Goal: Share content

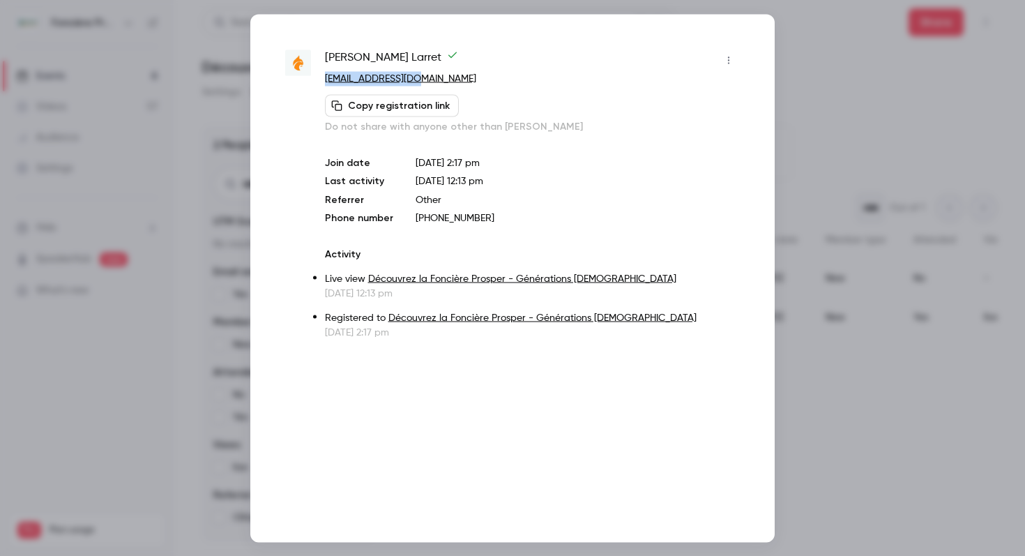
scroll to position [0, 1]
click at [829, 121] on div at bounding box center [512, 278] width 1025 height 556
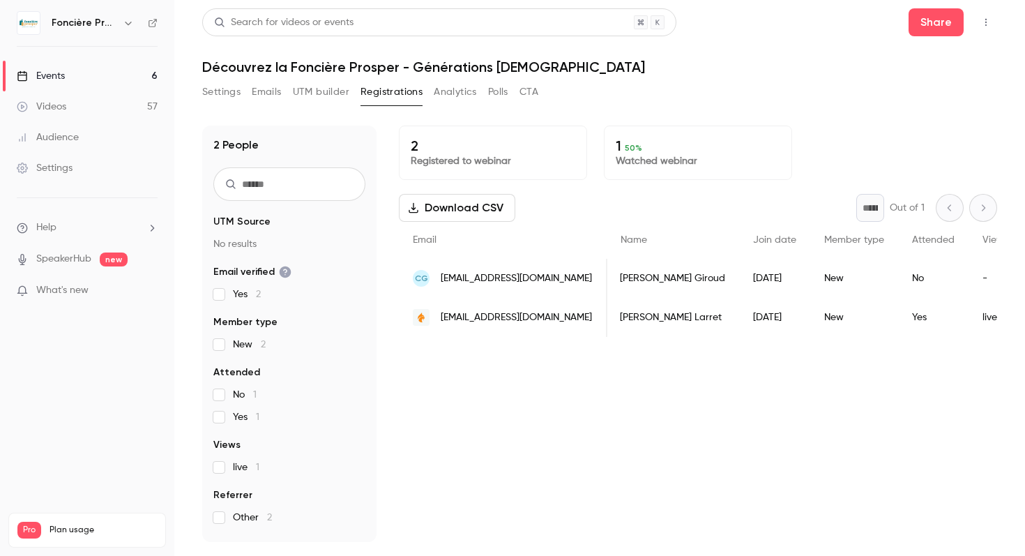
click at [215, 100] on button "Settings" at bounding box center [221, 92] width 38 height 22
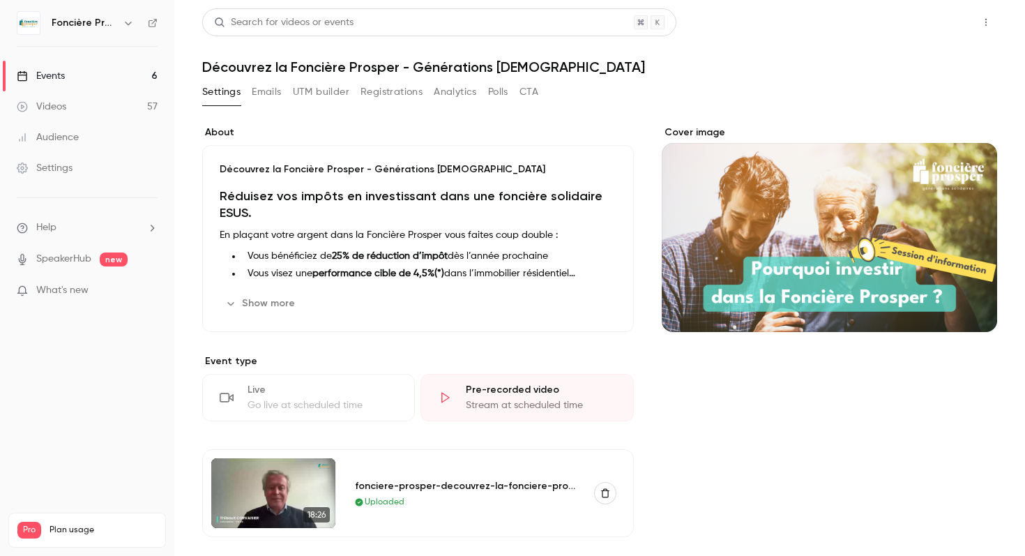
click at [947, 33] on button "Share" at bounding box center [936, 22] width 55 height 28
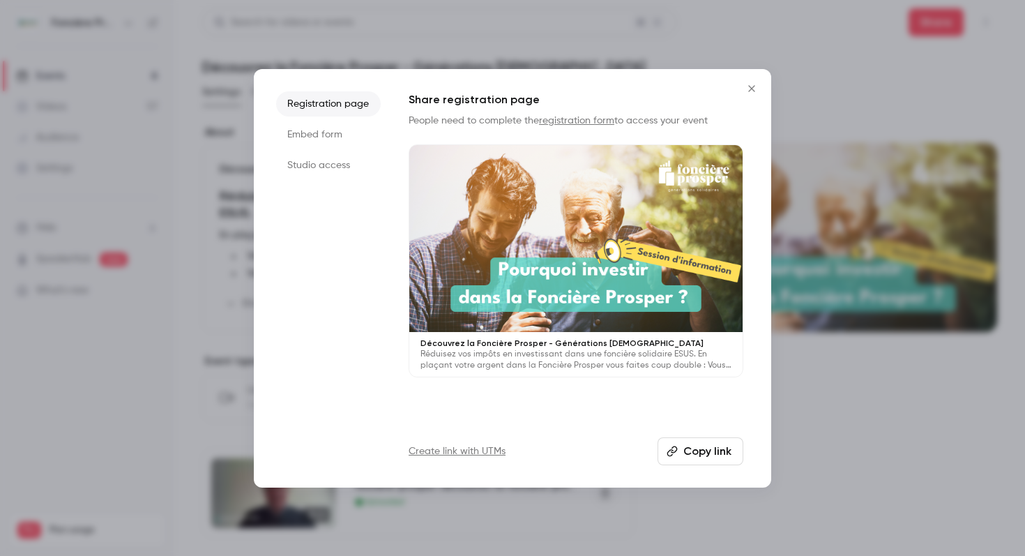
click at [752, 92] on icon "Close" at bounding box center [752, 88] width 17 height 11
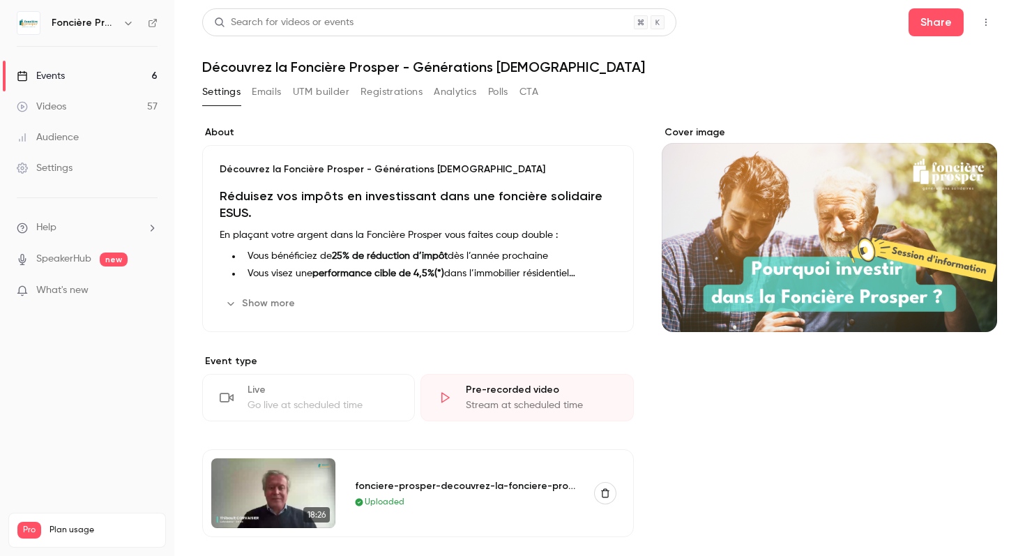
click at [104, 68] on link "Events 6" at bounding box center [87, 76] width 174 height 31
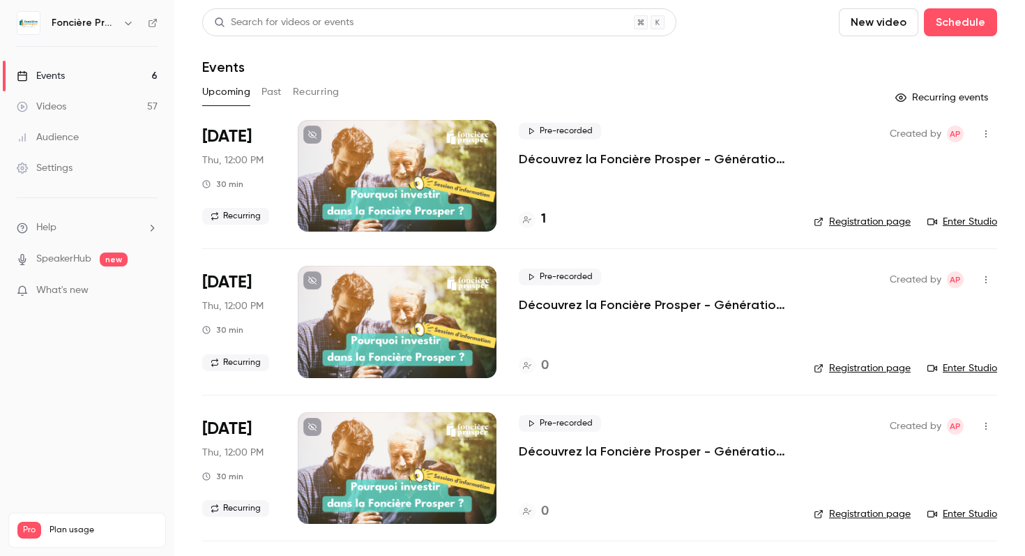
click at [990, 133] on icon "button" at bounding box center [986, 134] width 11 height 10
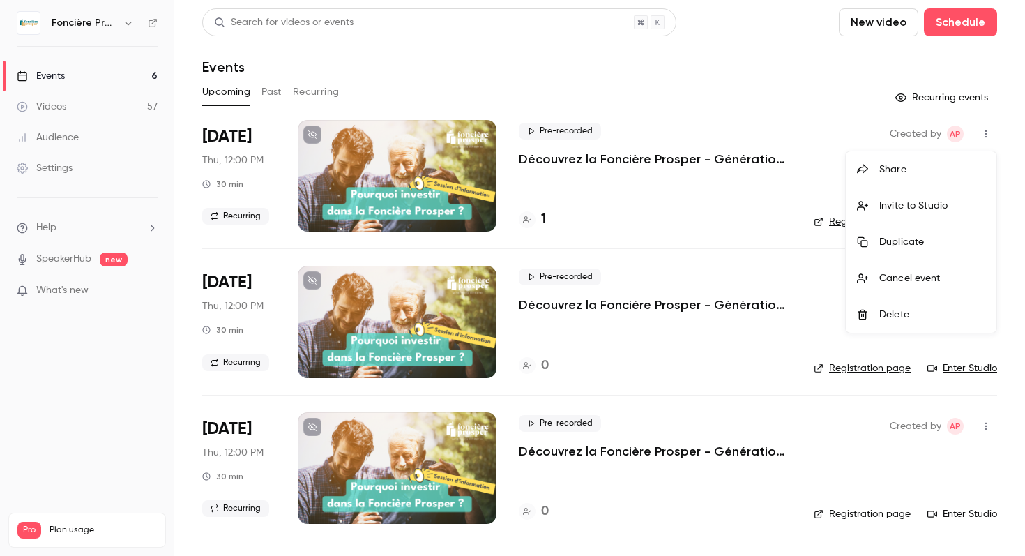
click at [919, 167] on div "Share" at bounding box center [933, 170] width 106 height 14
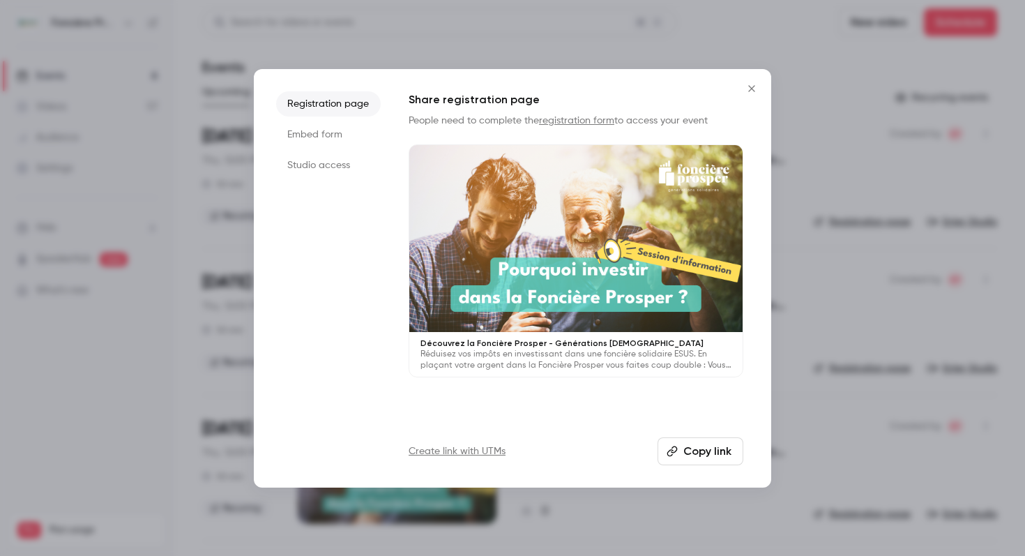
click at [757, 89] on icon "Close" at bounding box center [752, 88] width 17 height 11
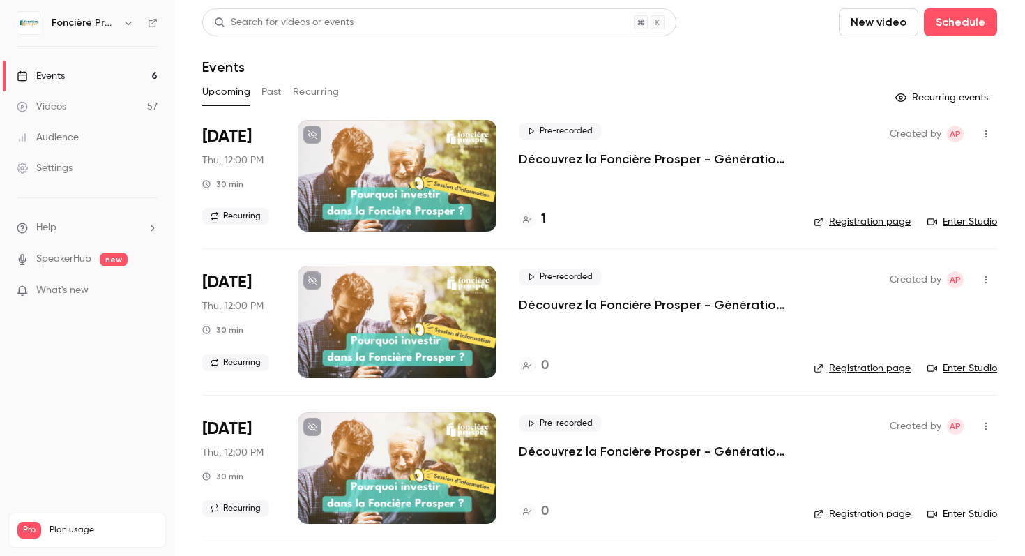
click at [234, 153] on div "[DATE] Thu, 12:00 PM 30 min Recurring" at bounding box center [238, 176] width 73 height 112
click at [235, 130] on span "[DATE]" at bounding box center [227, 137] width 50 height 22
click at [43, 73] on div "Events" at bounding box center [41, 76] width 48 height 14
click at [451, 183] on div at bounding box center [397, 176] width 199 height 112
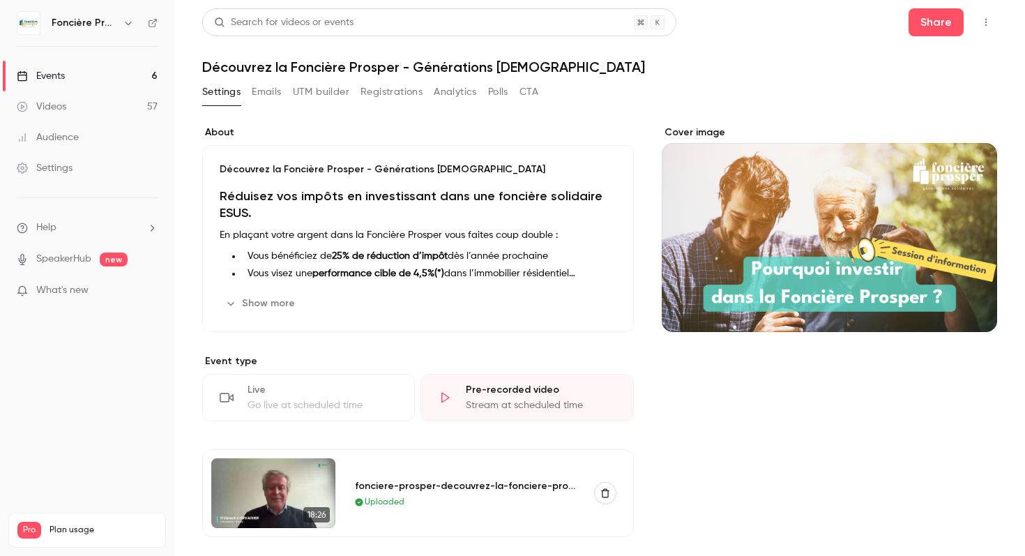
click at [567, 400] on div "Stream at scheduled time" at bounding box center [541, 405] width 150 height 14
click at [447, 398] on icon at bounding box center [445, 398] width 14 height 14
click at [993, 24] on button "button" at bounding box center [986, 22] width 22 height 22
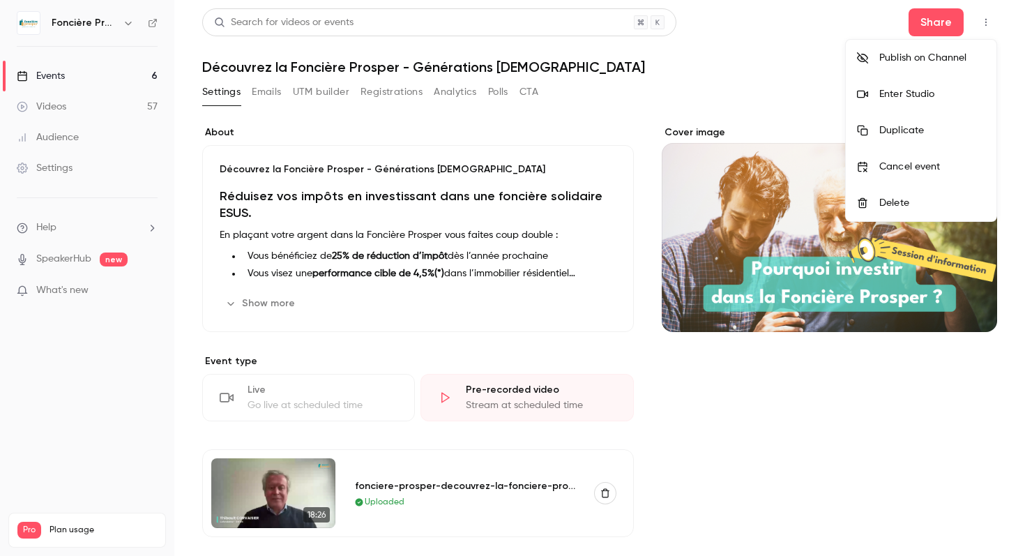
click at [944, 17] on div at bounding box center [512, 278] width 1025 height 556
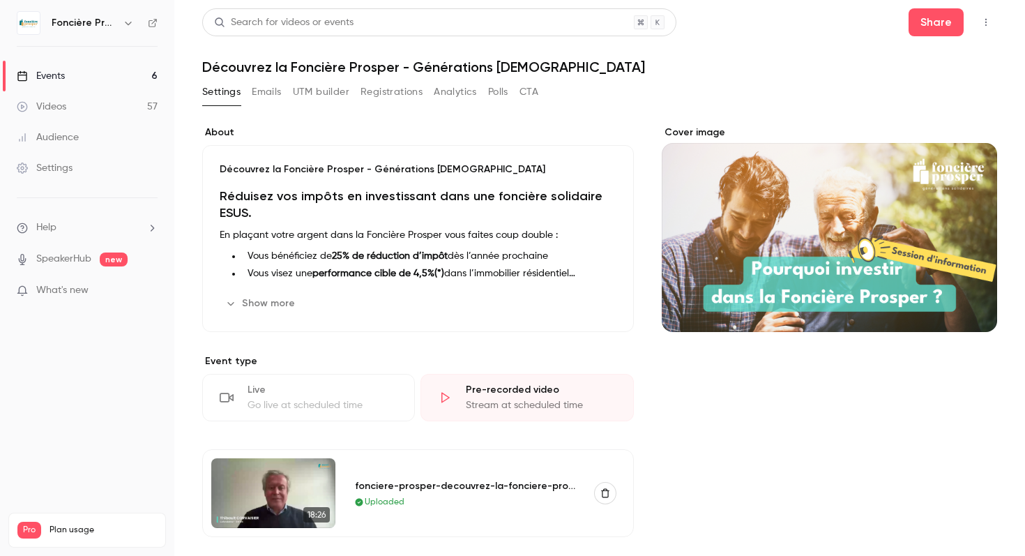
click at [944, 17] on button "Share" at bounding box center [936, 22] width 55 height 28
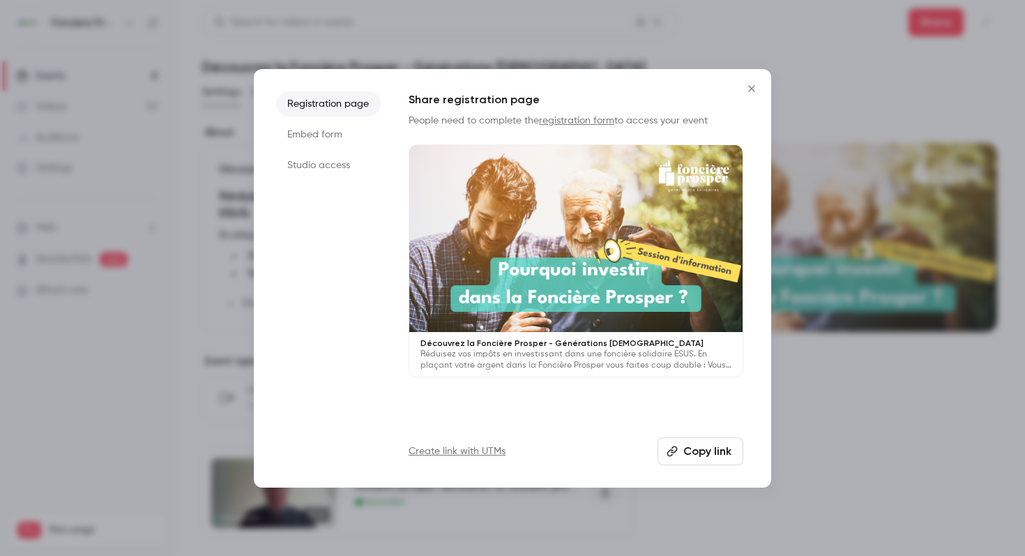
click at [696, 458] on button "Copy link" at bounding box center [701, 451] width 86 height 28
